Goal: Task Accomplishment & Management: Manage account settings

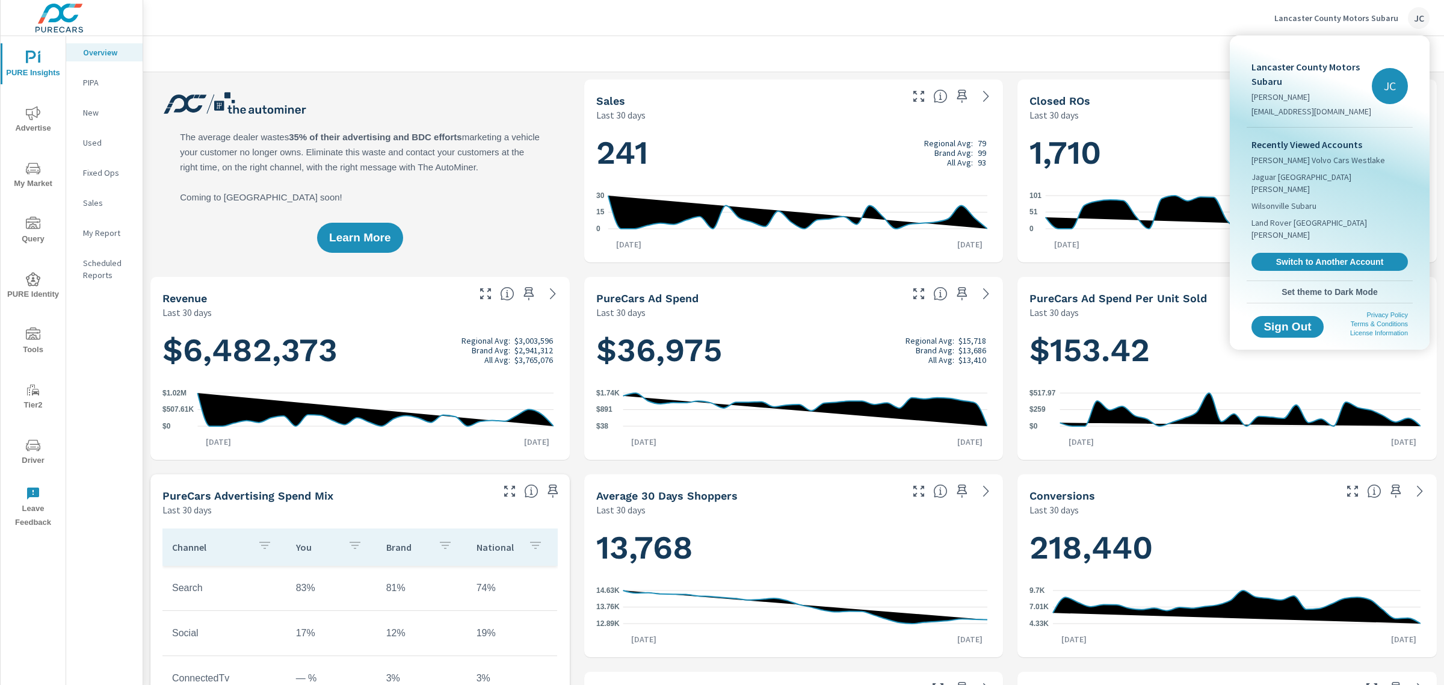
scroll to position [496, 0]
click at [1324, 12] on div at bounding box center [722, 342] width 1444 height 685
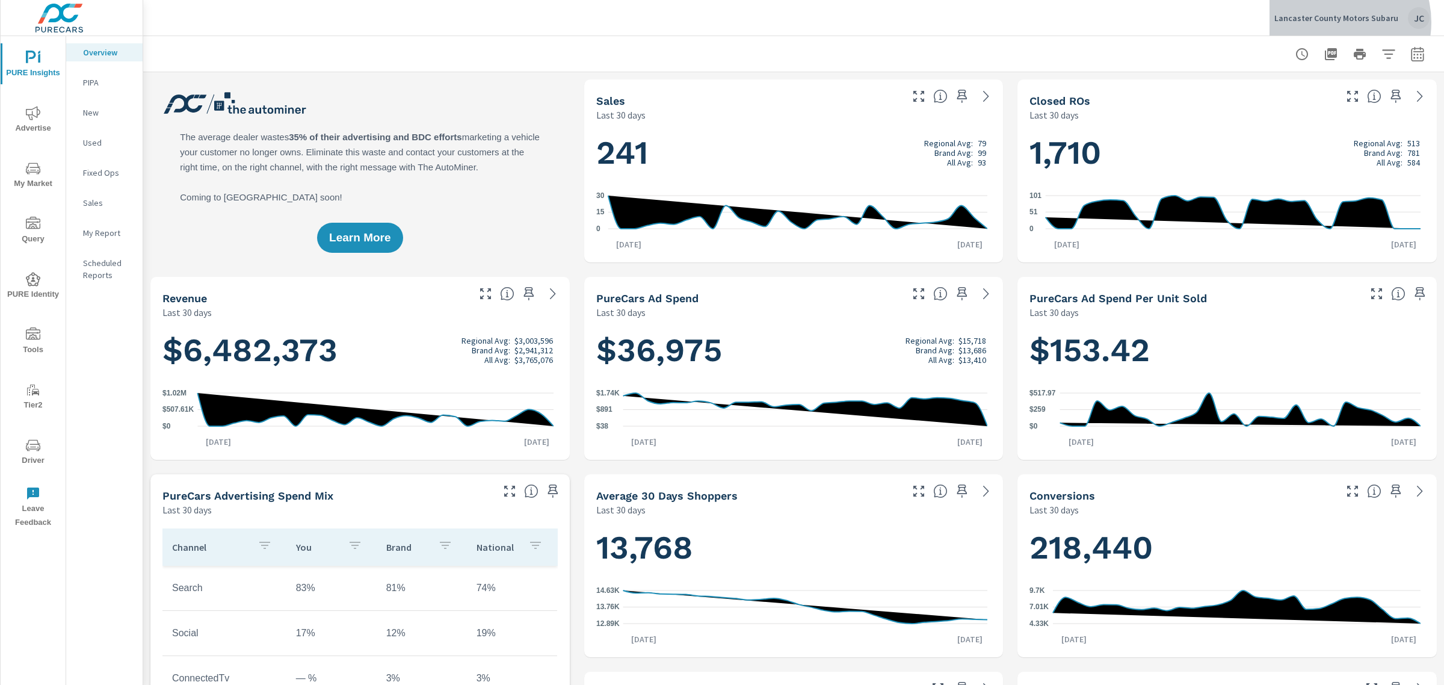
click at [1342, 22] on p "Lancaster County Motors Subaru" at bounding box center [1336, 18] width 124 height 11
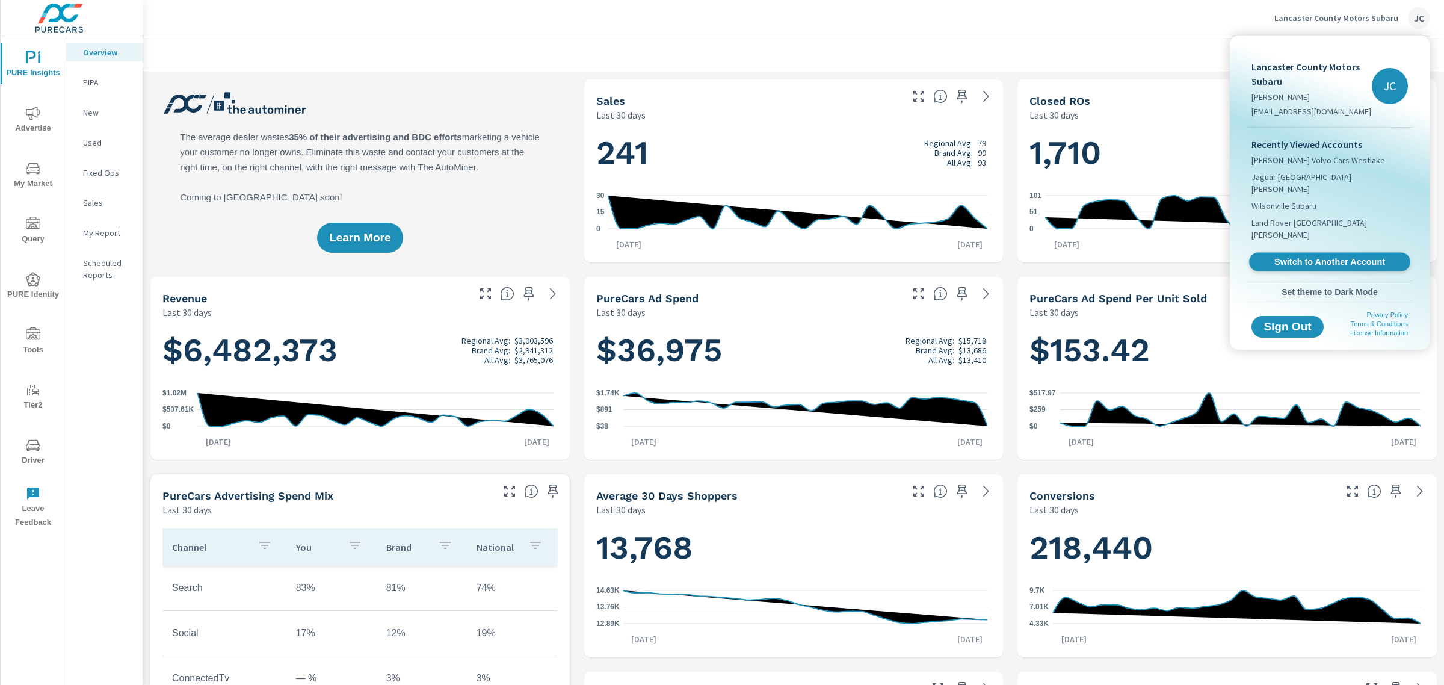
click at [1316, 256] on span "Switch to Another Account" at bounding box center [1329, 261] width 147 height 11
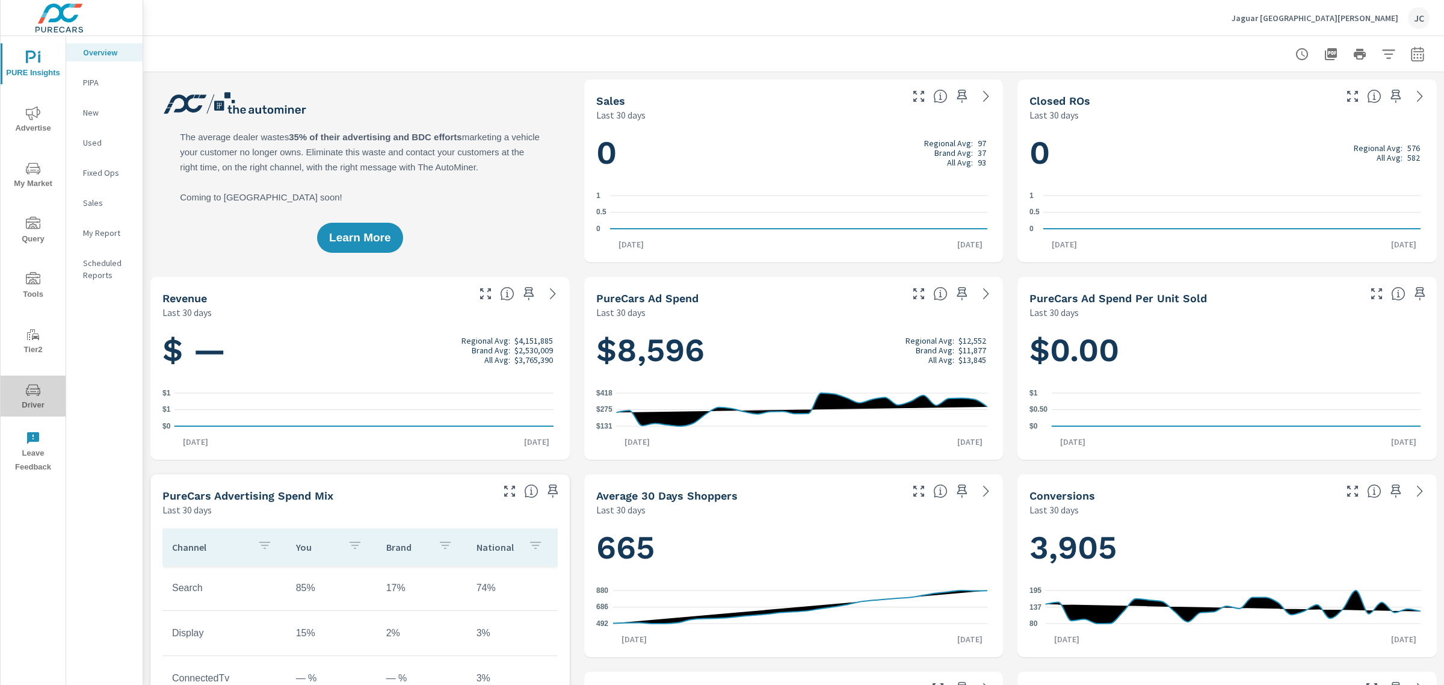
click at [34, 398] on span "Driver" at bounding box center [33, 397] width 58 height 29
